Goal: Find contact information: Find contact information

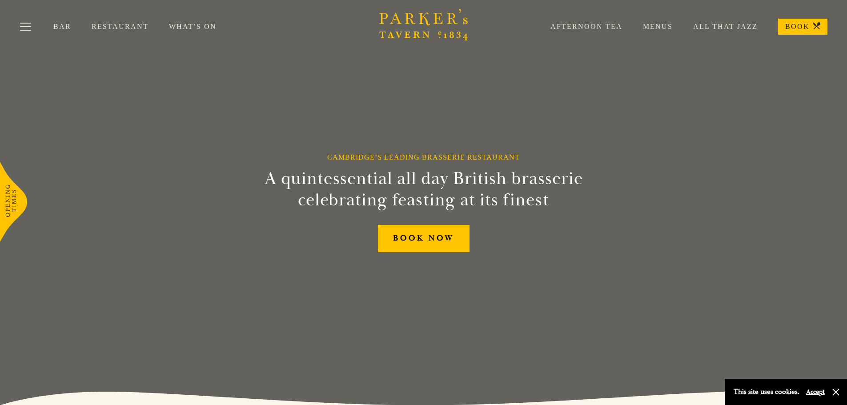
click at [816, 394] on button "Accept" at bounding box center [815, 392] width 19 height 8
click at [22, 30] on span "Toggle navigation" at bounding box center [23, 30] width 6 height 1
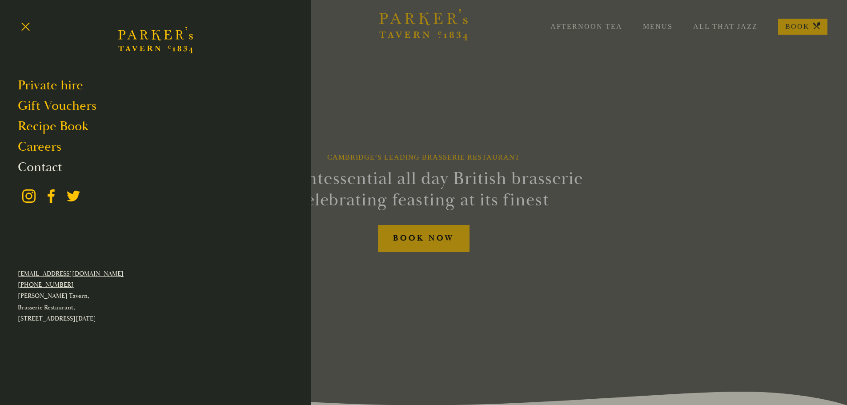
click at [41, 171] on link "Contact" at bounding box center [40, 167] width 44 height 17
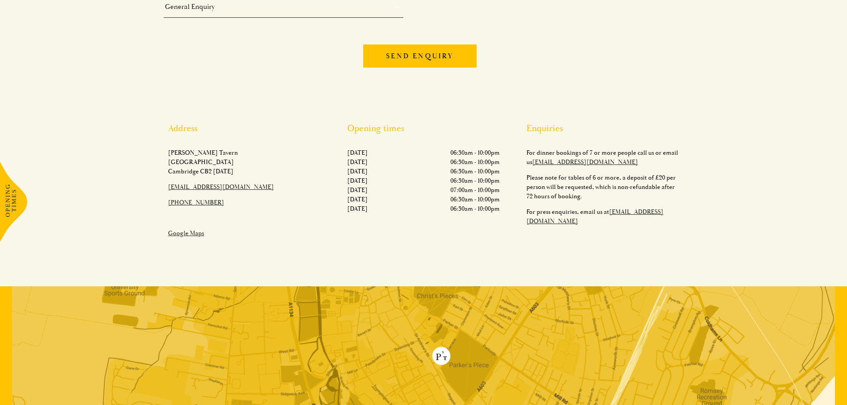
scroll to position [311, 0]
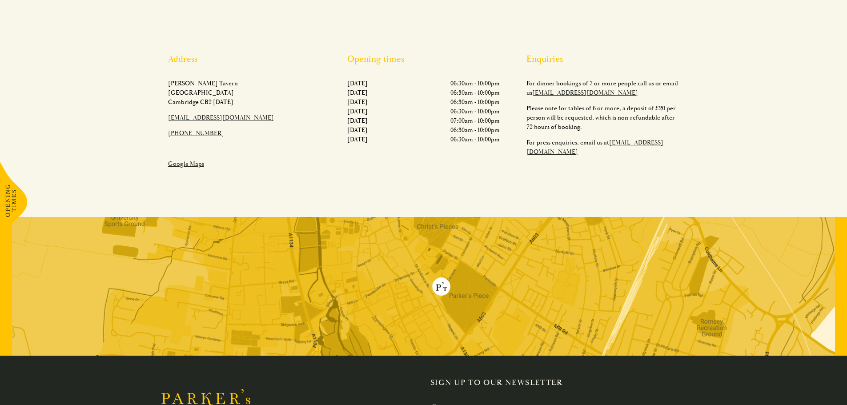
click at [474, 284] on img at bounding box center [423, 286] width 823 height 139
